Goal: Information Seeking & Learning: Find specific fact

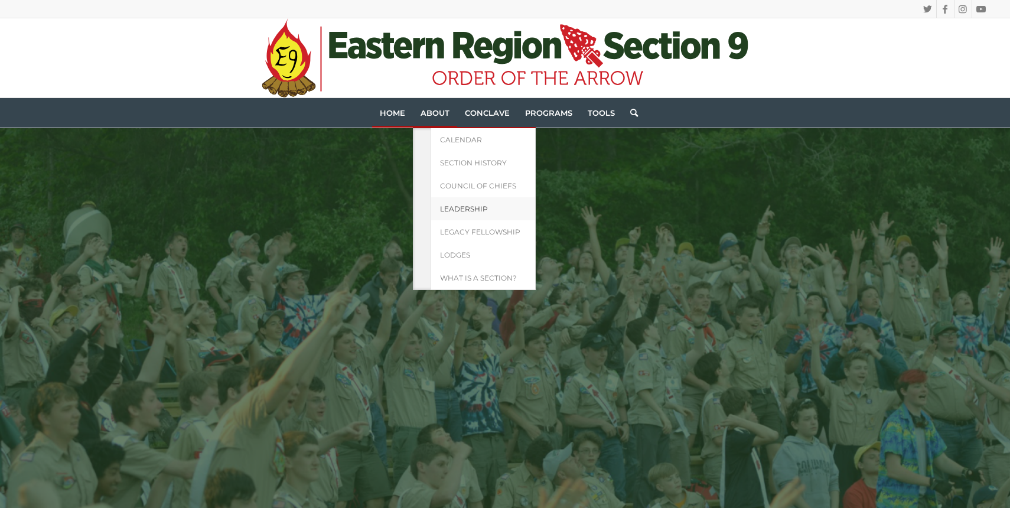
click at [451, 201] on link "Leadership" at bounding box center [483, 208] width 105 height 23
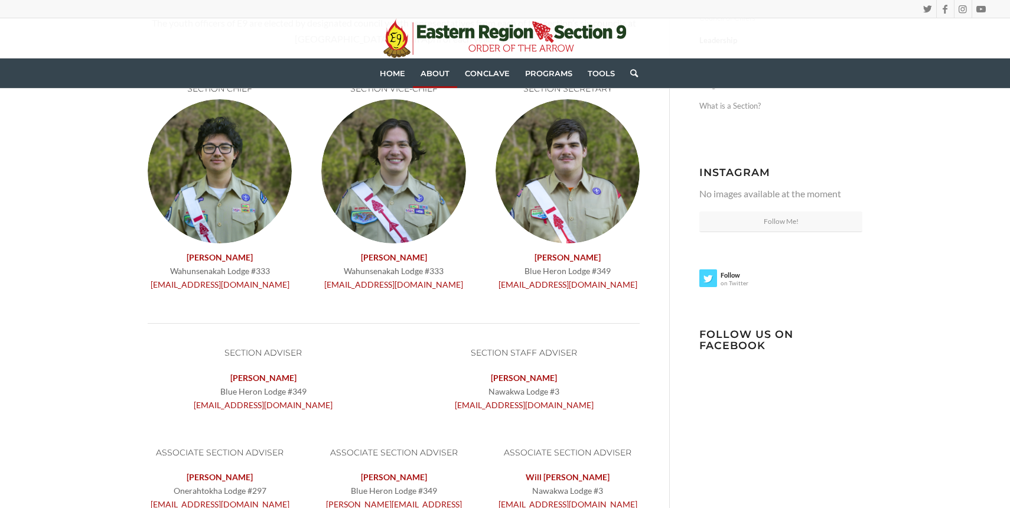
scroll to position [183, 0]
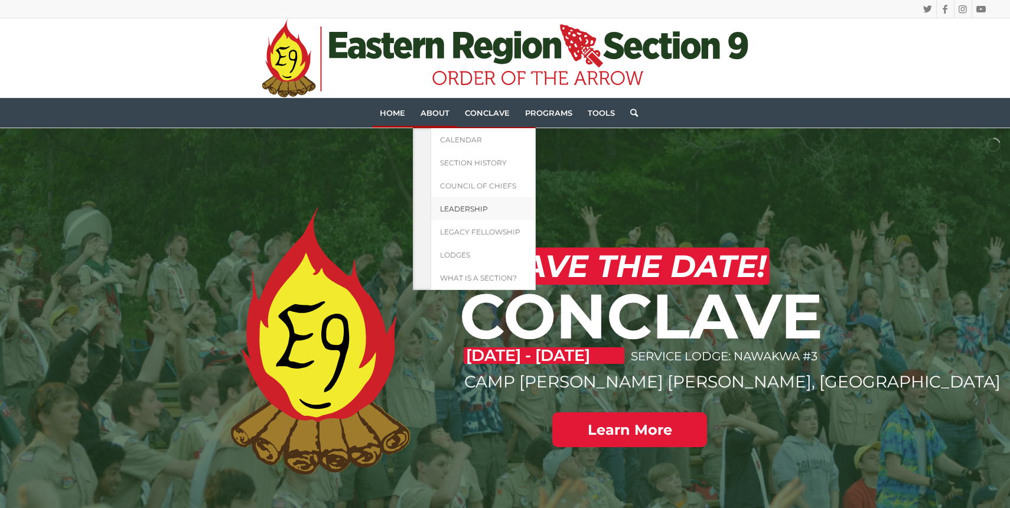
click at [458, 207] on span "Leadership" at bounding box center [464, 208] width 48 height 9
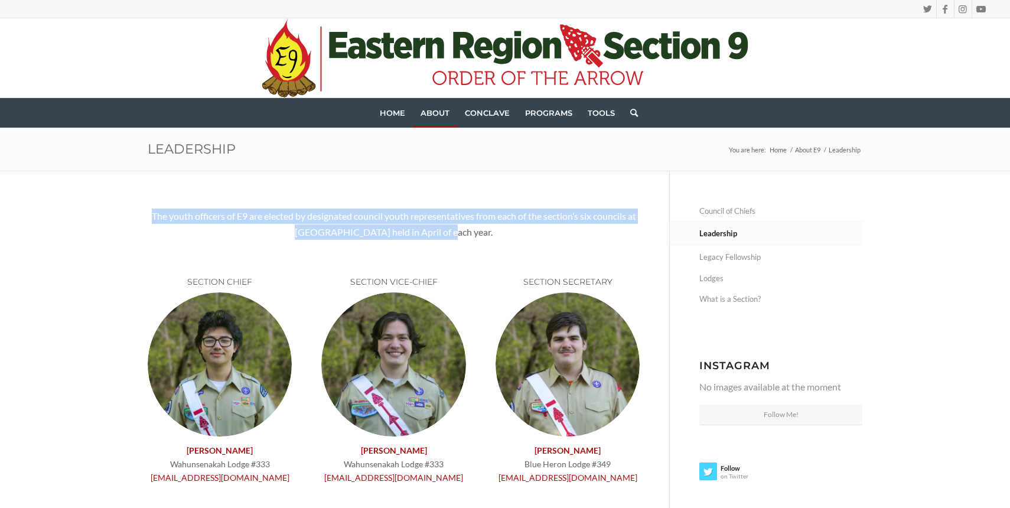
drag, startPoint x: 486, startPoint y: 231, endPoint x: 150, endPoint y: 217, distance: 335.8
click at [150, 217] on p "The youth officers of E9 are elected by designated council youth representative…" at bounding box center [394, 223] width 492 height 31
copy p "The youth officers of E9 are elected by designated council youth representative…"
click at [480, 216] on p "The youth officers of E9 are elected by designated council youth representative…" at bounding box center [394, 223] width 492 height 31
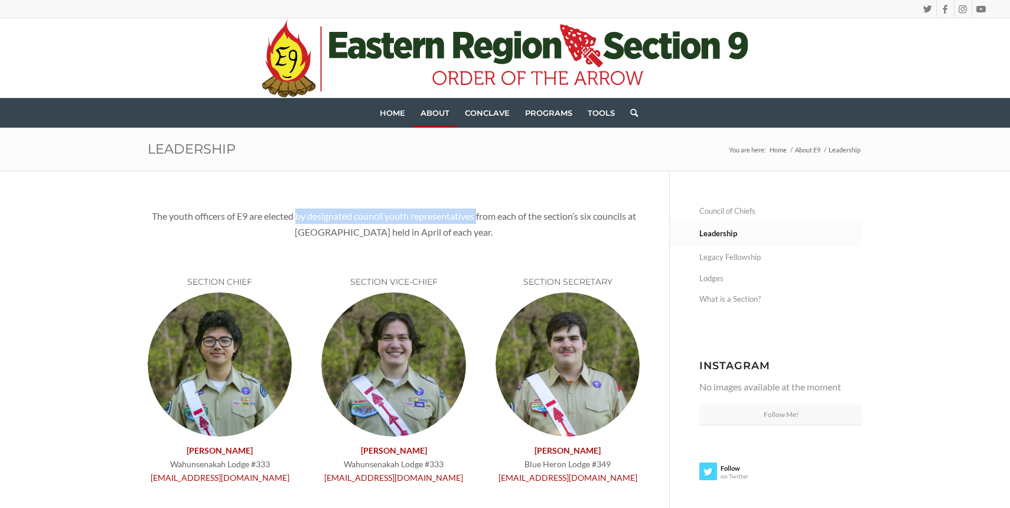
drag, startPoint x: 482, startPoint y: 216, endPoint x: 299, endPoint y: 215, distance: 183.1
click at [299, 215] on p "The youth officers of E9 are elected by designated council youth representative…" at bounding box center [394, 223] width 492 height 31
copy p "by designated council youth representatives"
